Goal: Entertainment & Leisure: Consume media (video, audio)

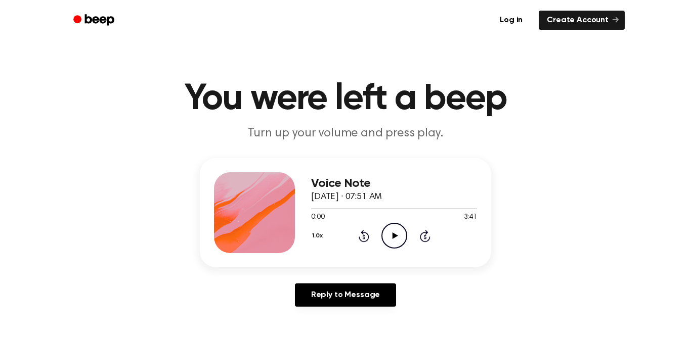
click at [395, 230] on icon "Play Audio" at bounding box center [394, 236] width 26 height 26
click at [393, 238] on icon "Pause Audio" at bounding box center [394, 236] width 26 height 26
drag, startPoint x: 309, startPoint y: 209, endPoint x: 295, endPoint y: 213, distance: 14.4
click at [295, 213] on div "Voice Note [DATE] · 07:51 AM 0:04 3:41 Your browser does not support the [objec…" at bounding box center [345, 212] width 291 height 109
click at [363, 237] on icon at bounding box center [363, 237] width 3 height 4
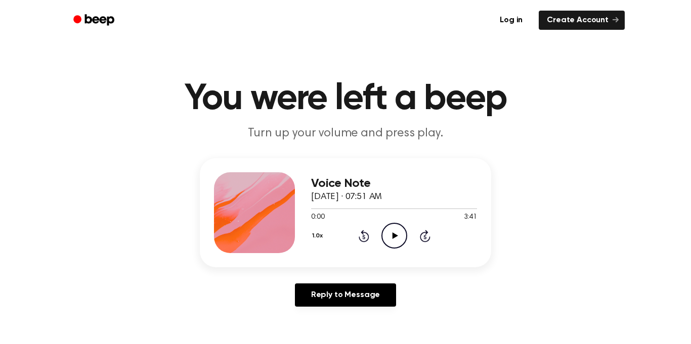
click at [362, 237] on icon at bounding box center [363, 237] width 3 height 4
click at [386, 237] on icon "Play Audio" at bounding box center [394, 236] width 26 height 26
click at [389, 237] on icon "Pause Audio" at bounding box center [394, 236] width 26 height 26
click at [388, 236] on icon "Play Audio" at bounding box center [394, 236] width 26 height 26
click at [386, 234] on icon "Pause Audio" at bounding box center [394, 236] width 26 height 26
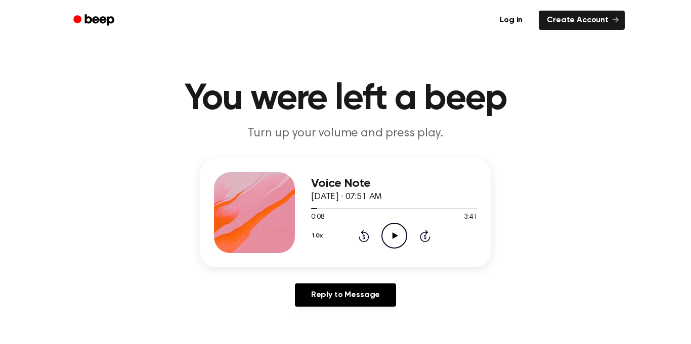
click at [388, 233] on icon "Play Audio" at bounding box center [394, 236] width 26 height 26
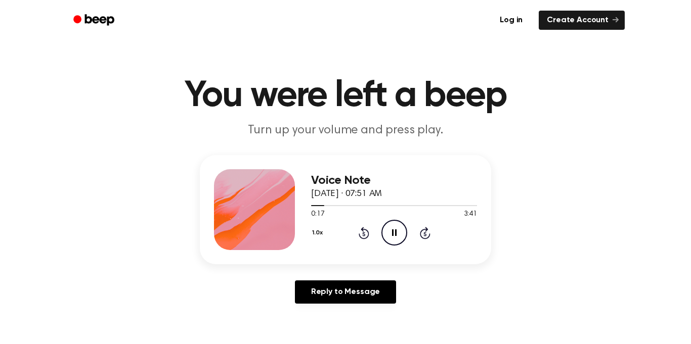
scroll to position [2, 0]
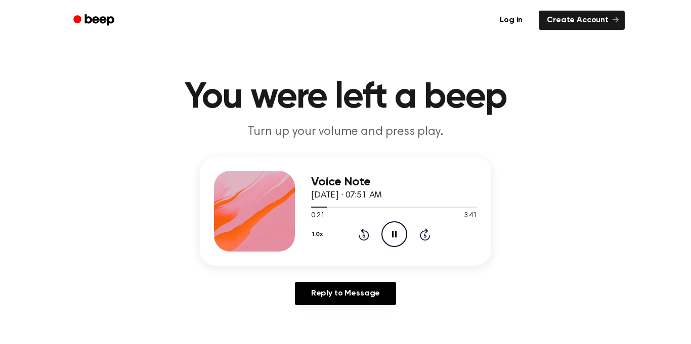
click at [389, 233] on icon "Pause Audio" at bounding box center [394, 234] width 26 height 26
click at [389, 233] on icon "Play Audio" at bounding box center [394, 234] width 26 height 26
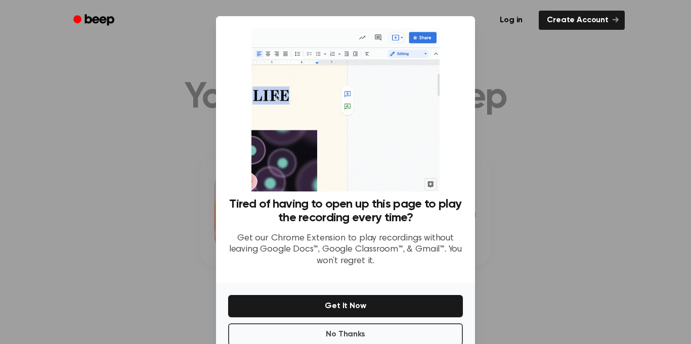
click at [589, 106] on div at bounding box center [345, 172] width 691 height 344
click at [345, 337] on button "No Thanks" at bounding box center [345, 335] width 235 height 22
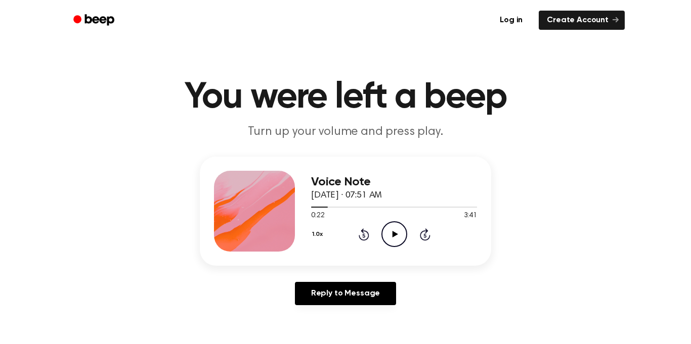
click at [396, 238] on icon "Play Audio" at bounding box center [394, 234] width 26 height 26
click at [396, 239] on icon "Pause Audio" at bounding box center [394, 234] width 26 height 26
click at [396, 239] on icon "Play Audio" at bounding box center [394, 234] width 26 height 26
click at [396, 239] on icon "Pause Audio" at bounding box center [394, 234] width 26 height 26
click at [397, 237] on icon "Play Audio" at bounding box center [394, 234] width 26 height 26
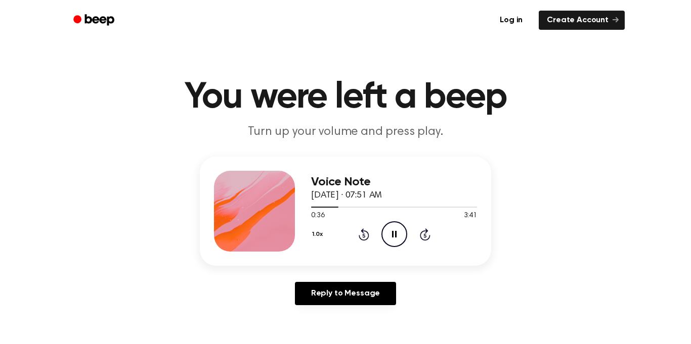
click at [395, 235] on icon at bounding box center [394, 234] width 5 height 7
click at [394, 233] on icon at bounding box center [395, 234] width 6 height 7
click at [394, 235] on icon "Pause Audio" at bounding box center [394, 234] width 26 height 26
click at [397, 235] on icon "Play Audio" at bounding box center [394, 234] width 26 height 26
click at [397, 235] on icon "Pause Audio" at bounding box center [394, 234] width 26 height 26
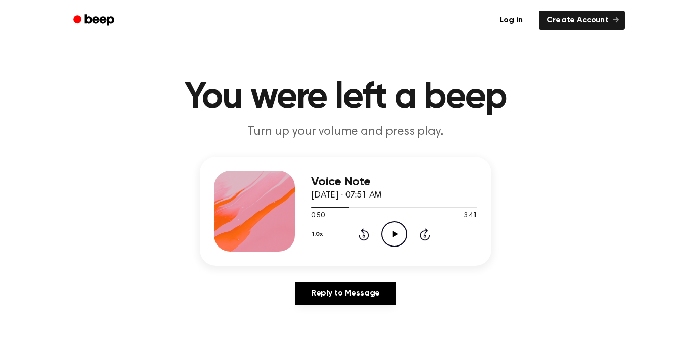
click at [397, 235] on icon "Play Audio" at bounding box center [394, 234] width 26 height 26
click at [397, 235] on icon "Pause Audio" at bounding box center [394, 234] width 26 height 26
click at [397, 236] on icon "Play Audio" at bounding box center [394, 234] width 26 height 26
click at [395, 241] on icon "Pause Audio" at bounding box center [394, 234] width 26 height 26
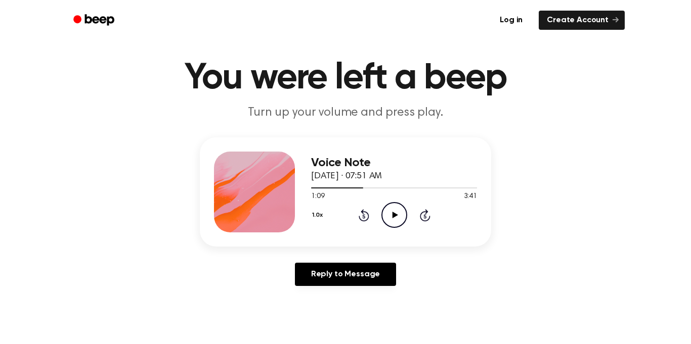
scroll to position [22, 0]
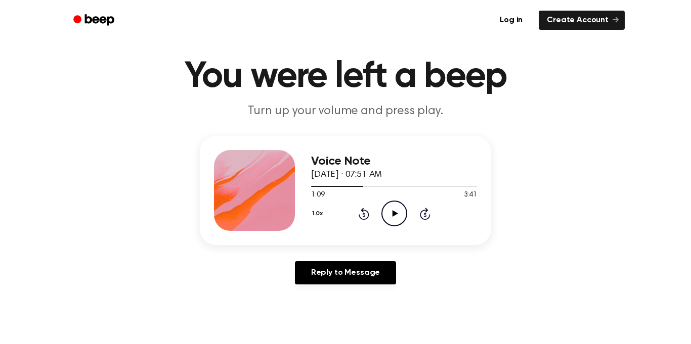
click at [392, 214] on icon at bounding box center [395, 213] width 6 height 7
click at [392, 214] on icon at bounding box center [394, 213] width 5 height 7
click at [396, 215] on icon "Play Audio" at bounding box center [394, 214] width 26 height 26
click at [396, 215] on icon "Pause Audio" at bounding box center [394, 214] width 26 height 26
click at [396, 215] on icon "Play Audio" at bounding box center [394, 214] width 26 height 26
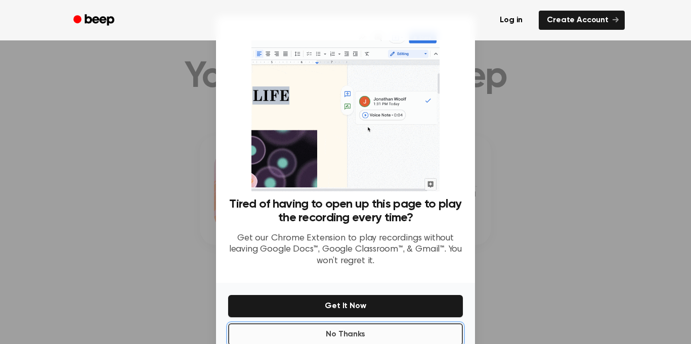
click at [377, 333] on button "No Thanks" at bounding box center [345, 335] width 235 height 22
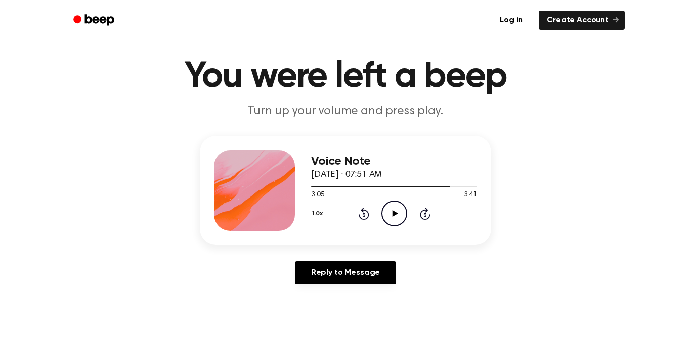
click at [392, 215] on icon at bounding box center [395, 213] width 6 height 7
click at [394, 213] on icon "Pause Audio" at bounding box center [394, 214] width 26 height 26
